Goal: Obtain resource: Obtain resource

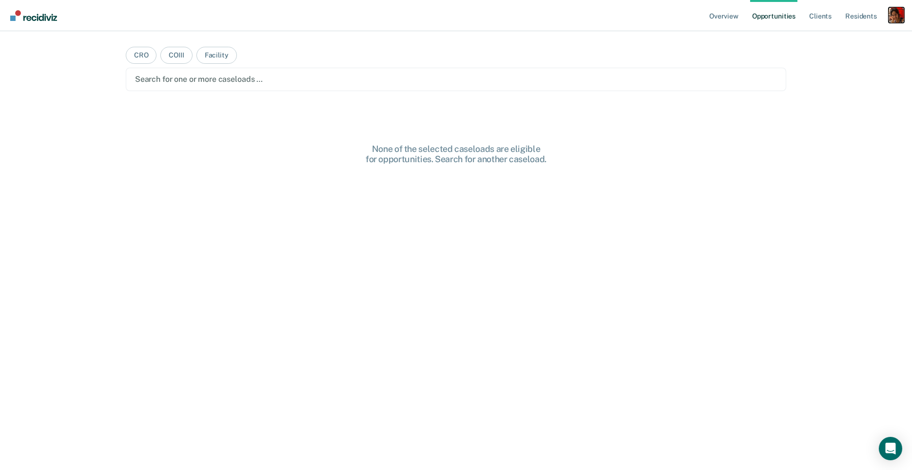
click at [892, 21] on div "Profile dropdown button" at bounding box center [896, 15] width 16 height 16
click at [851, 43] on div "Profile How it works Log Out" at bounding box center [857, 52] width 94 height 48
click at [831, 40] on link "Profile" at bounding box center [857, 40] width 78 height 8
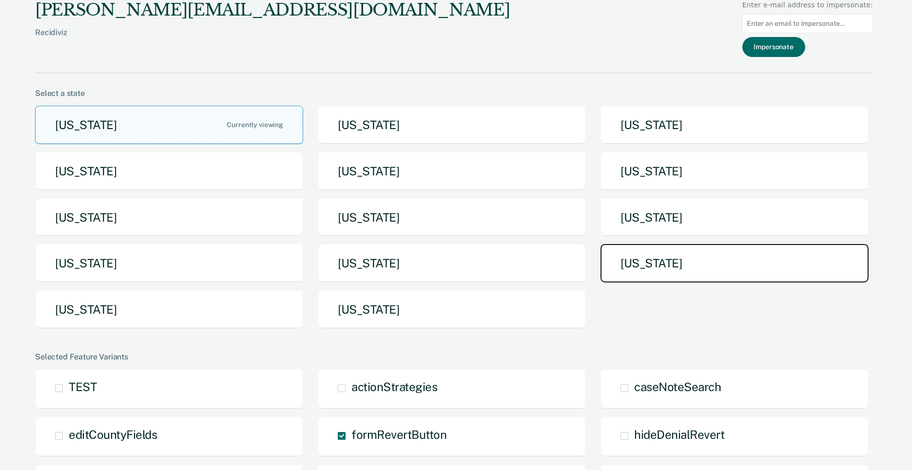
click at [660, 267] on button "[US_STATE]" at bounding box center [734, 263] width 268 height 38
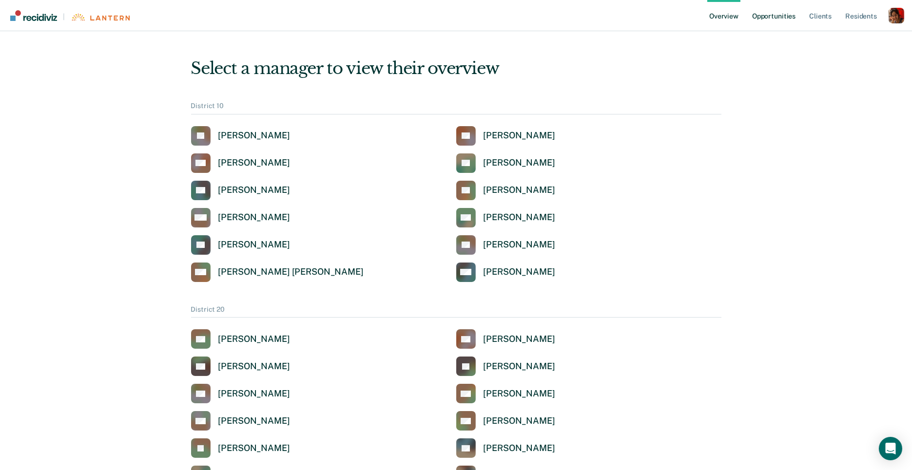
click at [782, 13] on link "Opportunities" at bounding box center [773, 15] width 47 height 31
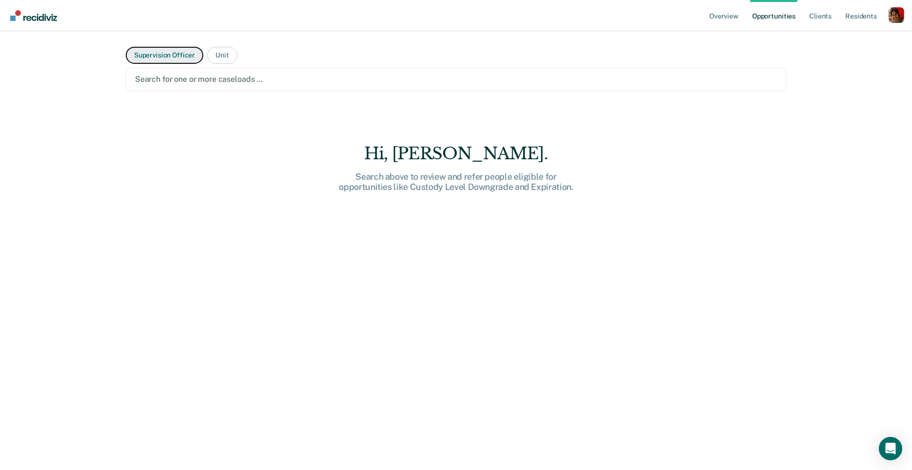
click at [179, 62] on button "Supervision Officer" at bounding box center [164, 55] width 77 height 17
click at [180, 76] on div at bounding box center [456, 79] width 642 height 11
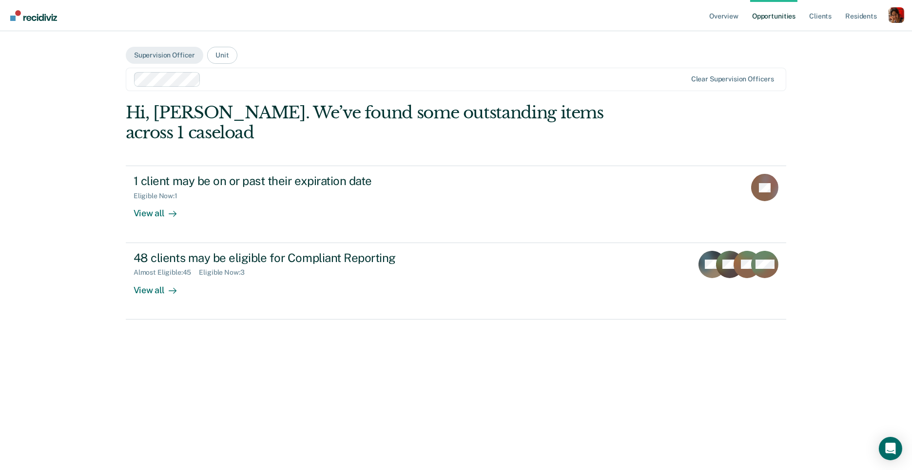
click at [234, 87] on div "Clear supervision officers" at bounding box center [456, 79] width 660 height 23
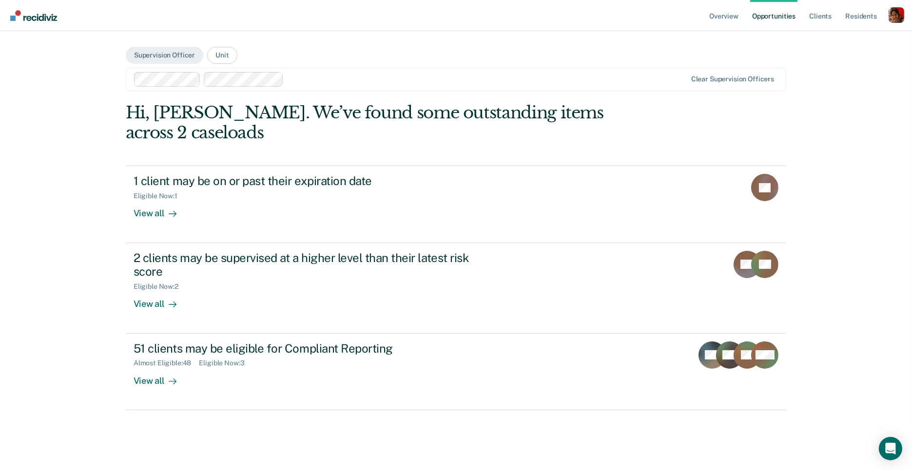
click at [311, 80] on div at bounding box center [486, 79] width 399 height 11
click at [372, 78] on div at bounding box center [522, 79] width 328 height 11
click at [432, 81] on div at bounding box center [558, 79] width 256 height 11
click at [731, 79] on div "Clear supervision officers" at bounding box center [732, 79] width 83 height 8
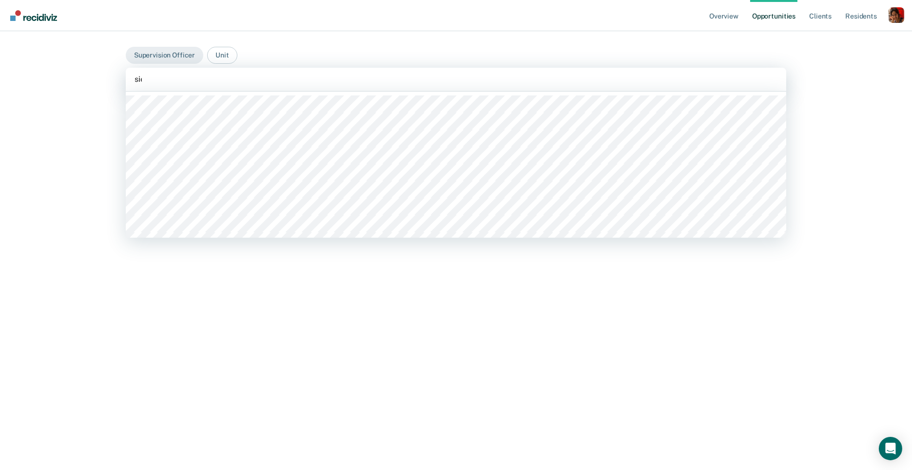
type input "sierr"
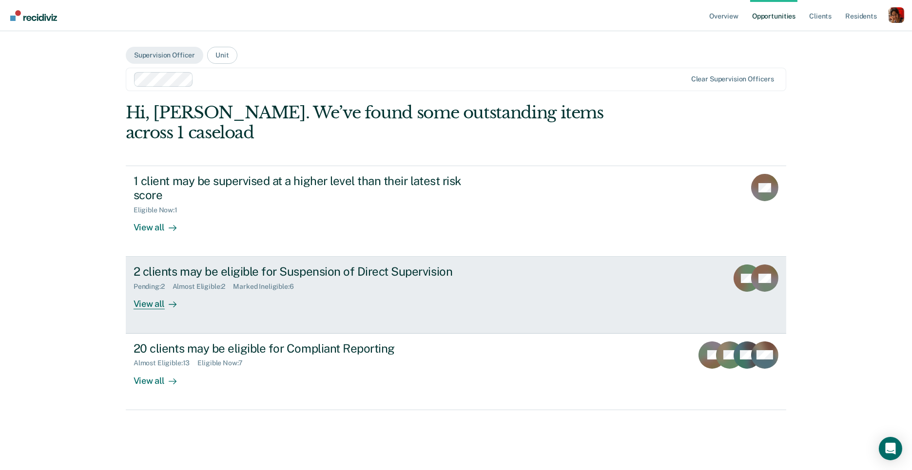
click at [163, 283] on div "Pending : 2" at bounding box center [153, 287] width 39 height 8
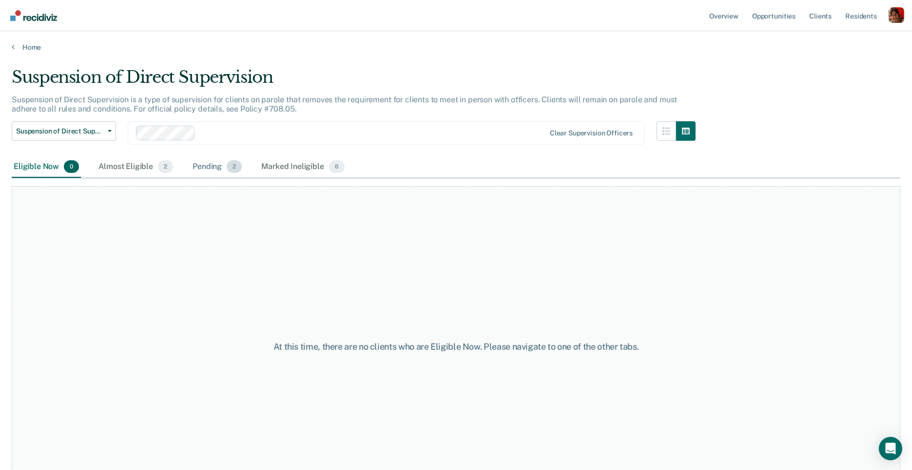
click at [192, 170] on div "Pending 2" at bounding box center [217, 166] width 53 height 21
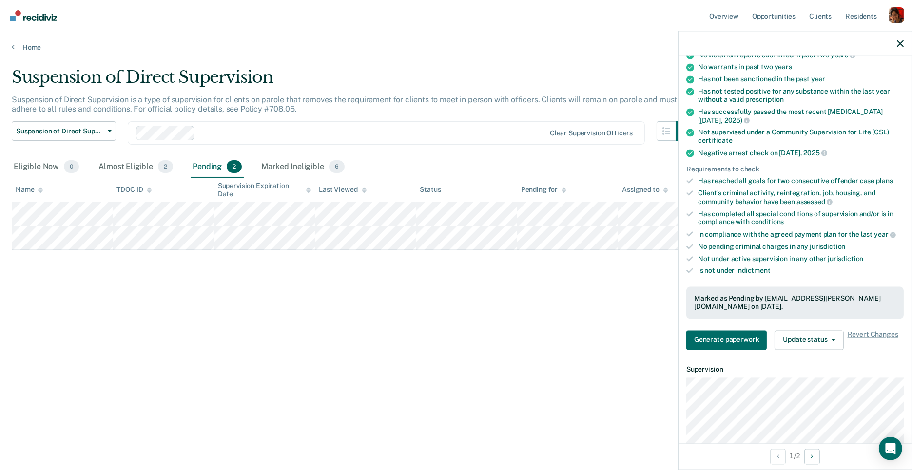
scroll to position [126, 0]
click at [726, 334] on button "Generate paperwork" at bounding box center [726, 338] width 80 height 19
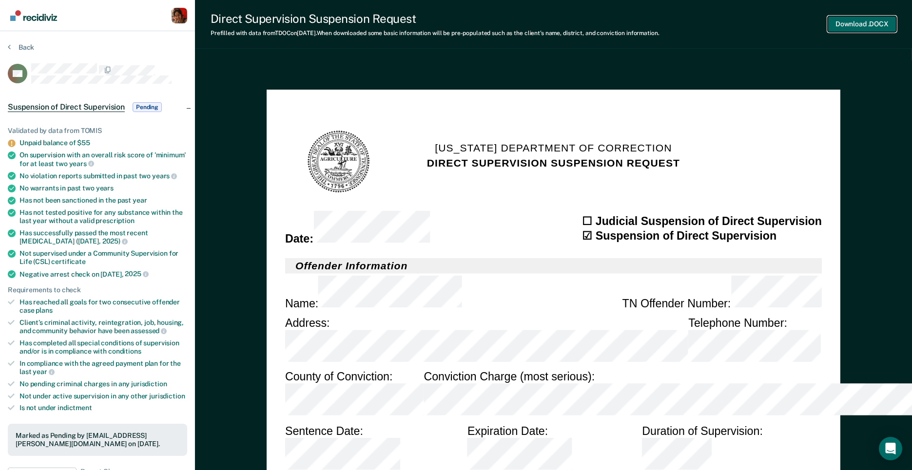
click at [871, 27] on button "Download .DOCX" at bounding box center [861, 24] width 69 height 16
